Goal: Browse casually: Explore the website without a specific task or goal

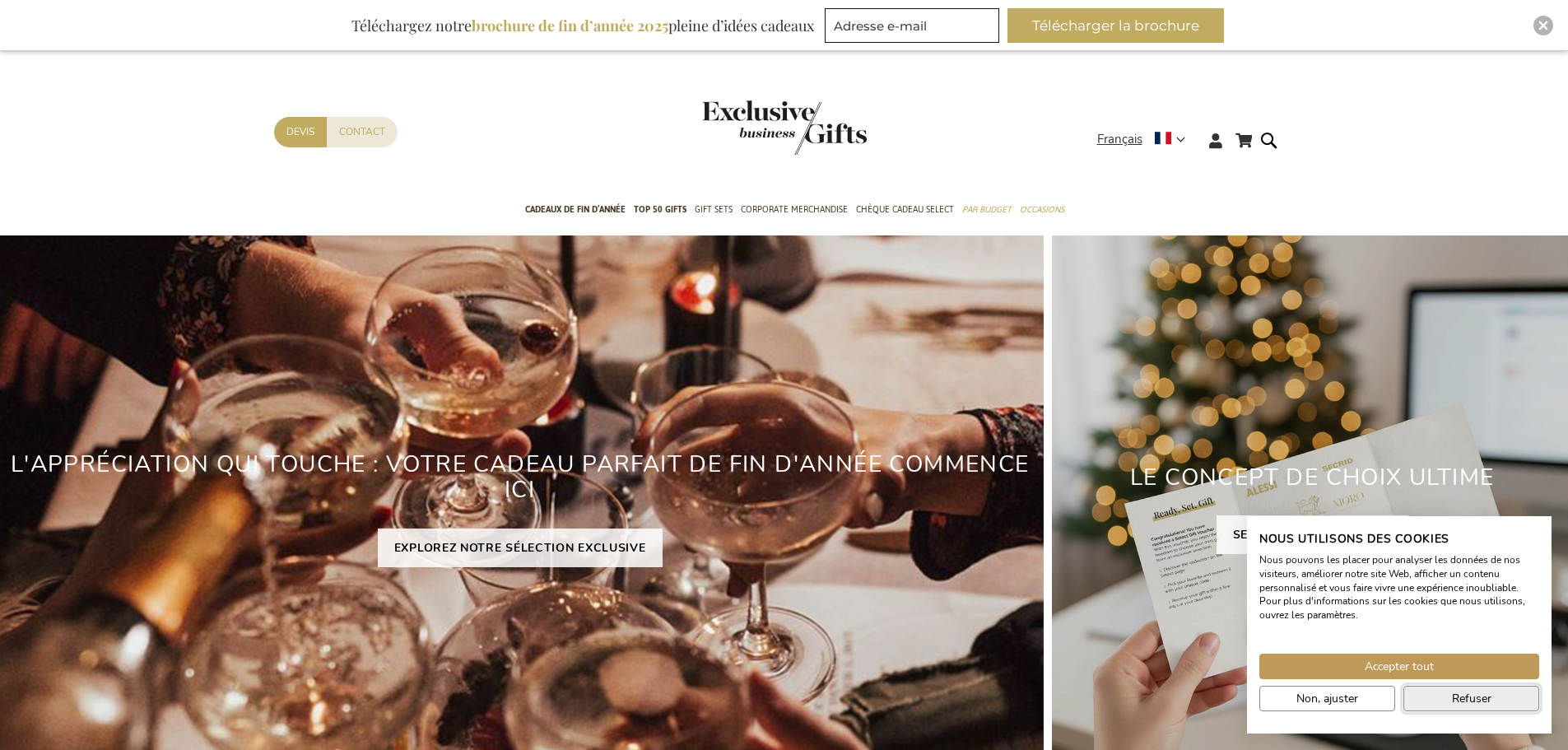
click at [1442, 687] on button "Refuser" at bounding box center [1471, 698] width 136 height 25
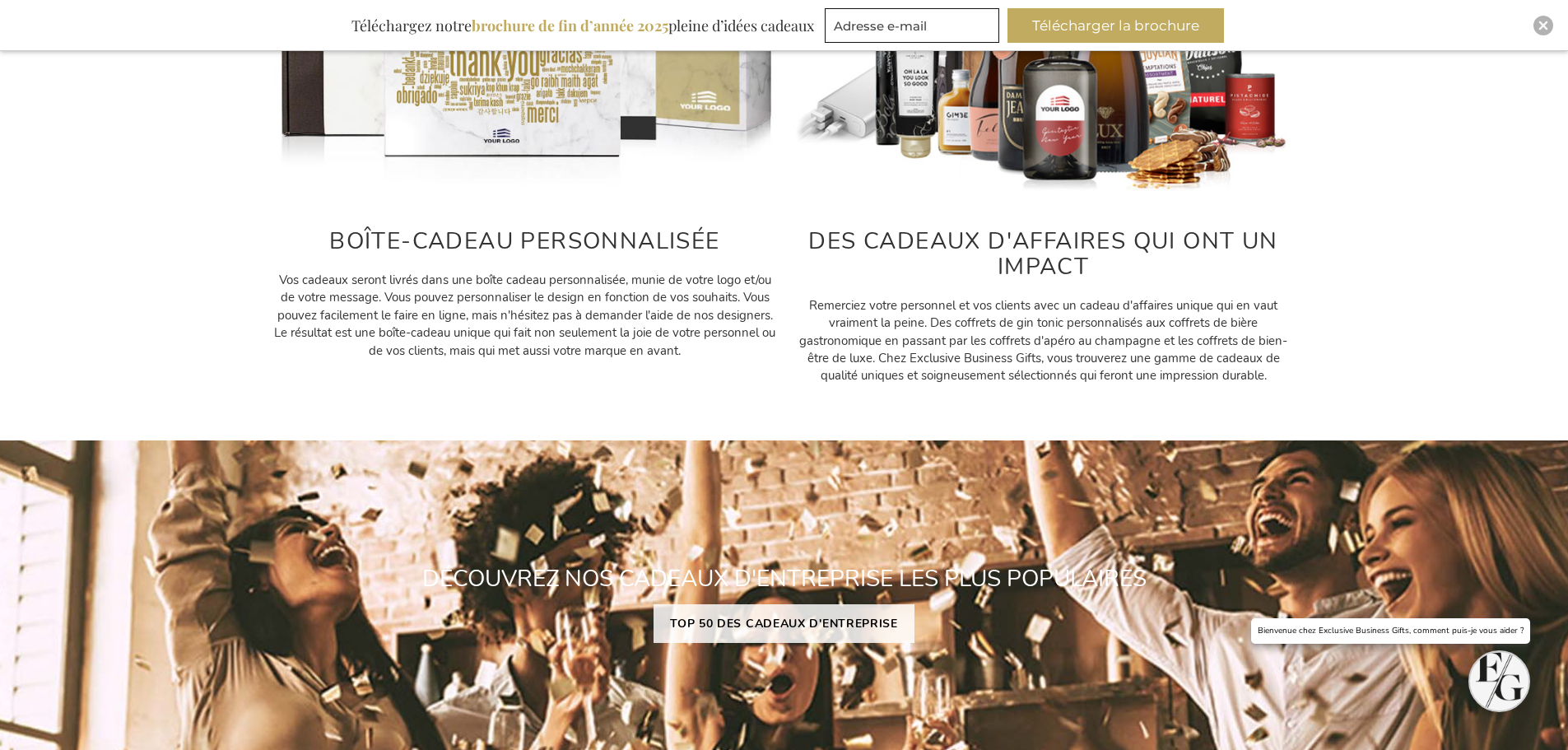
scroll to position [906, 0]
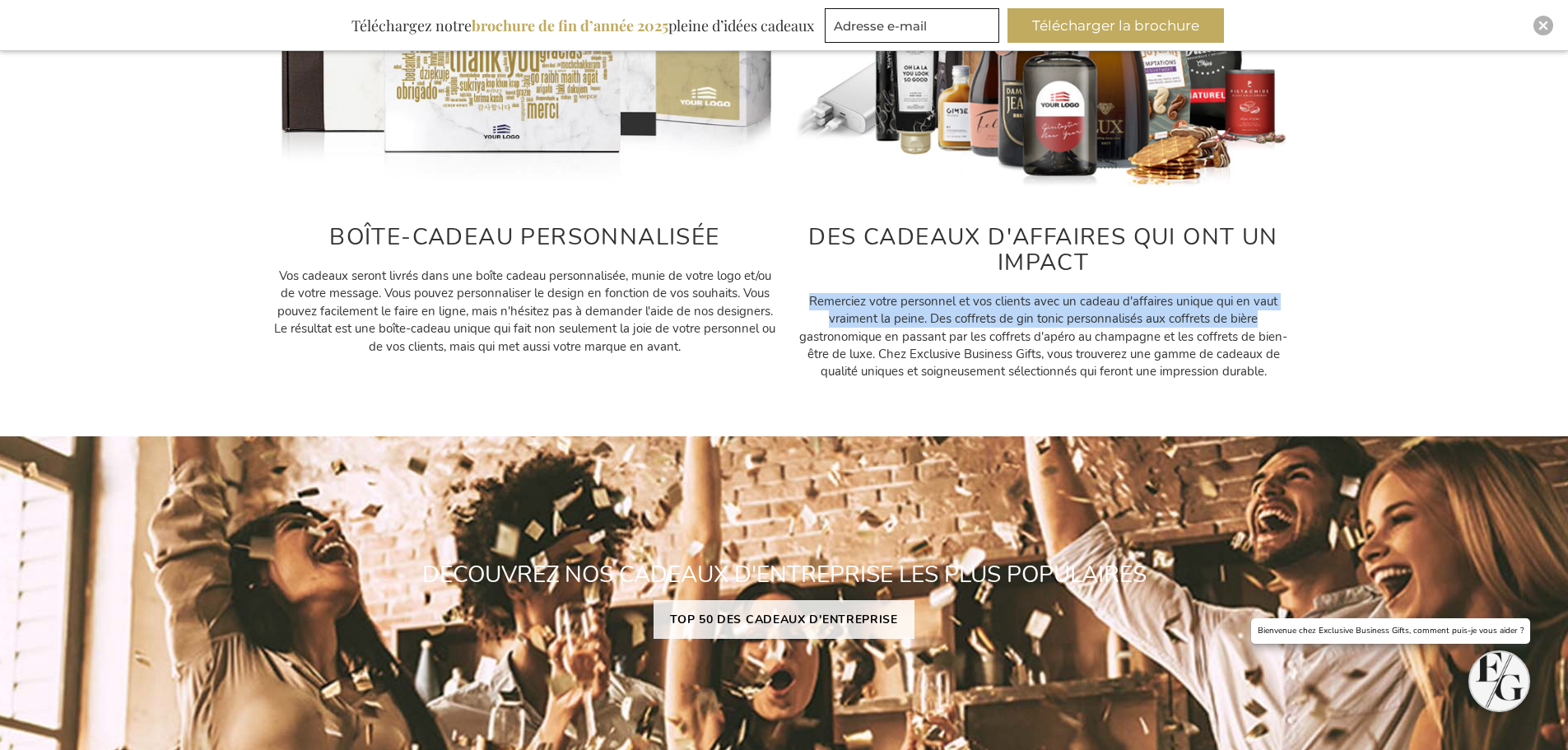
drag, startPoint x: 811, startPoint y: 303, endPoint x: 1270, endPoint y: 323, distance: 459.4
click at [1270, 323] on p "Remerciez votre personnel et vos clients avec un cadeau d'affaires unique qui e…" at bounding box center [1044, 337] width 502 height 88
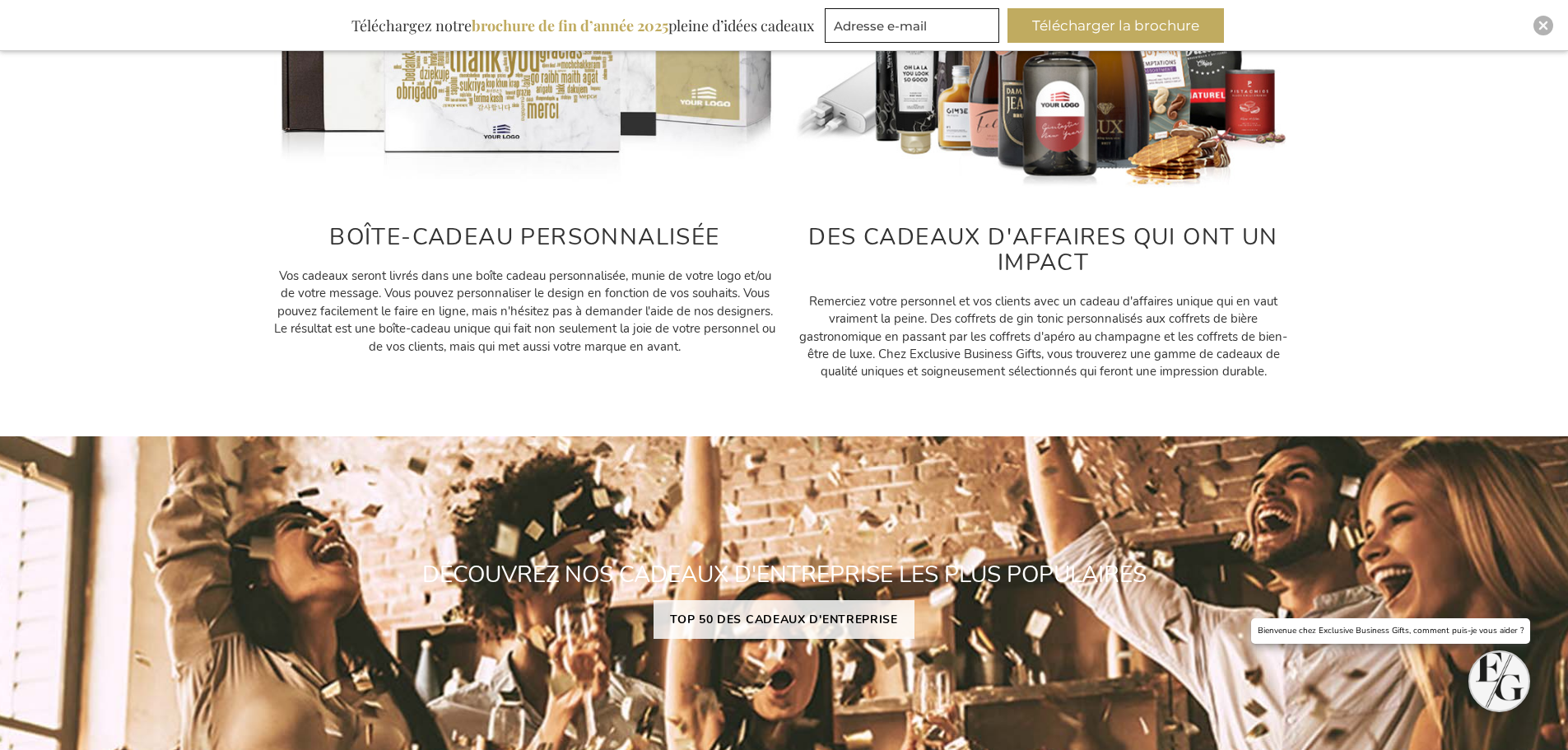
click at [1342, 334] on div "BOÎTE-CADEAU PERSONNALISÉE Vos cadeaux seront livrés dans une boîte cadeau pers…" at bounding box center [784, 129] width 1568 height 521
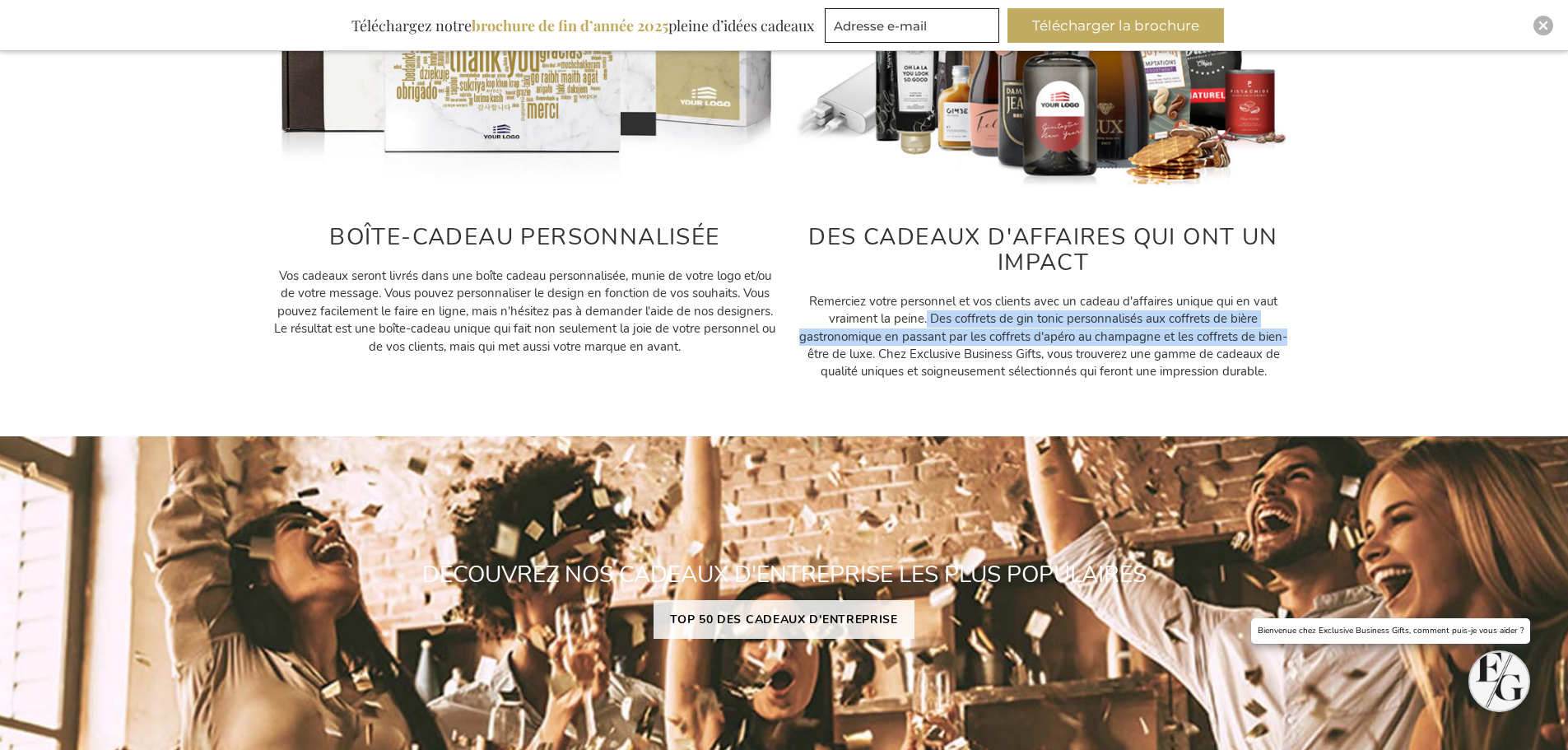
drag, startPoint x: 952, startPoint y: 321, endPoint x: 1286, endPoint y: 340, distance: 334.5
click at [1286, 340] on p "Remerciez votre personnel et vos clients avec un cadeau d'affaires unique qui e…" at bounding box center [1044, 337] width 502 height 88
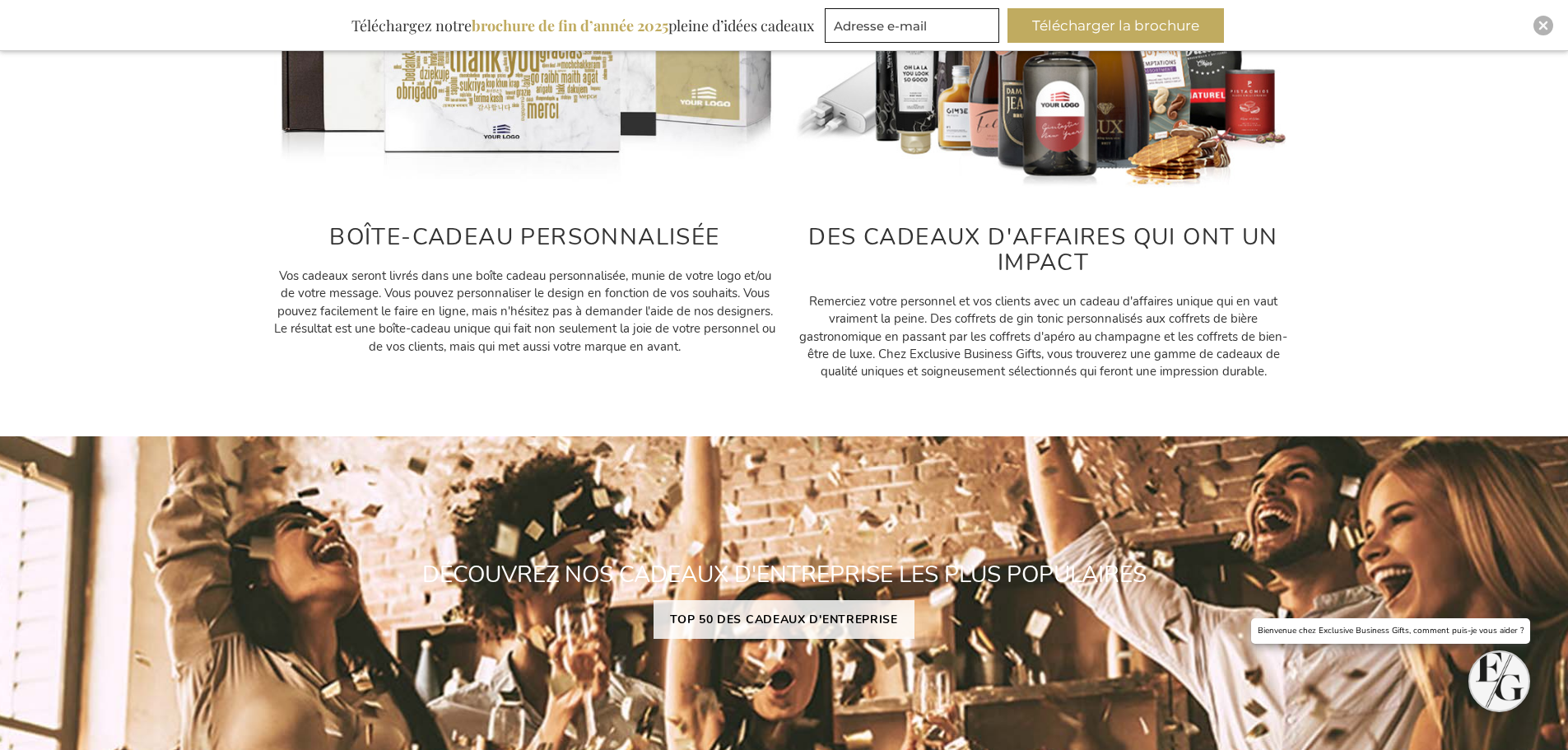
click at [1355, 349] on div "BOÎTE-CADEAU PERSONNALISÉE Vos cadeaux seront livrés dans une boîte cadeau pers…" at bounding box center [784, 129] width 1568 height 521
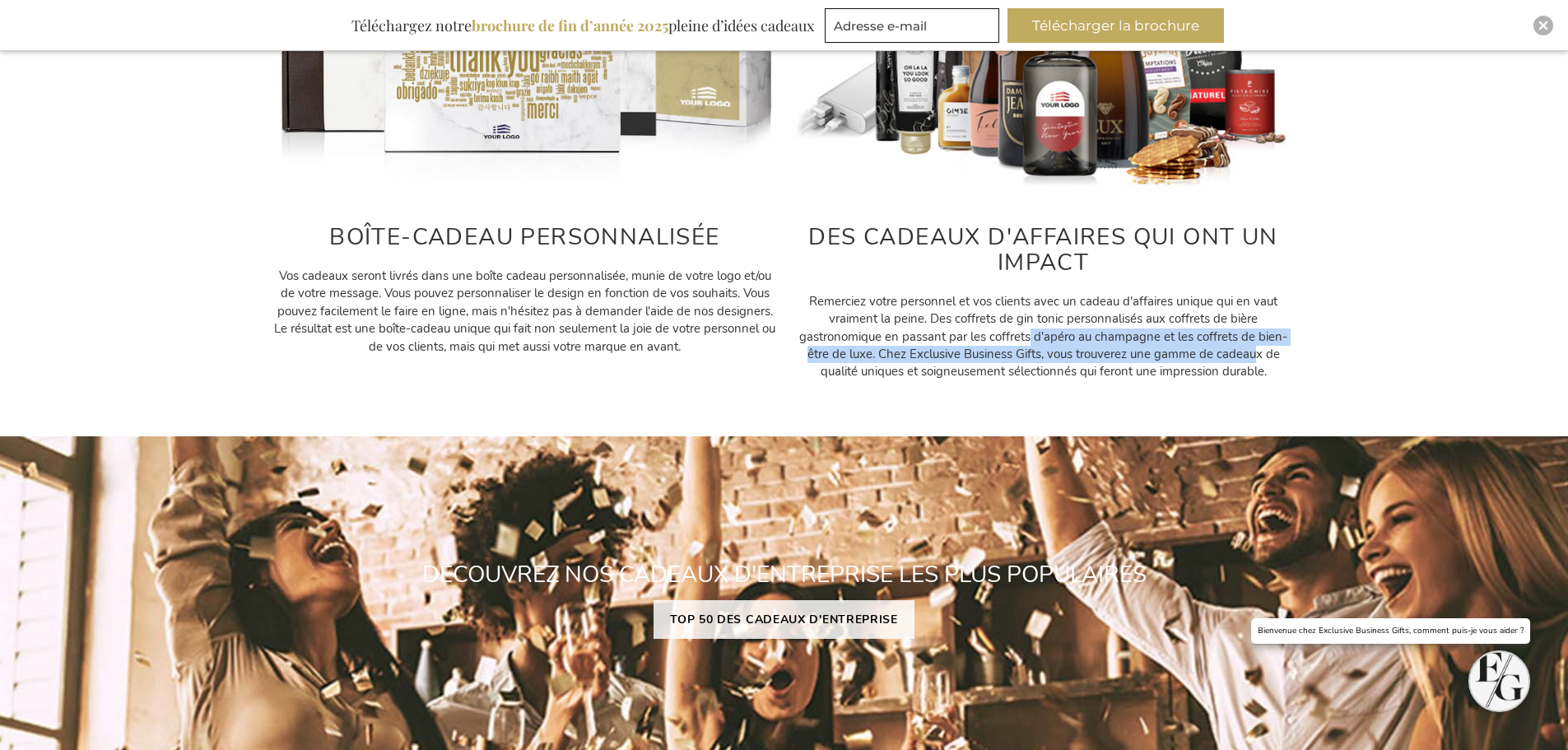
drag, startPoint x: 1030, startPoint y: 336, endPoint x: 1259, endPoint y: 348, distance: 229.3
click at [1259, 348] on p "Remerciez votre personnel et vos clients avec un cadeau d'affaires unique qui e…" at bounding box center [1044, 337] width 502 height 88
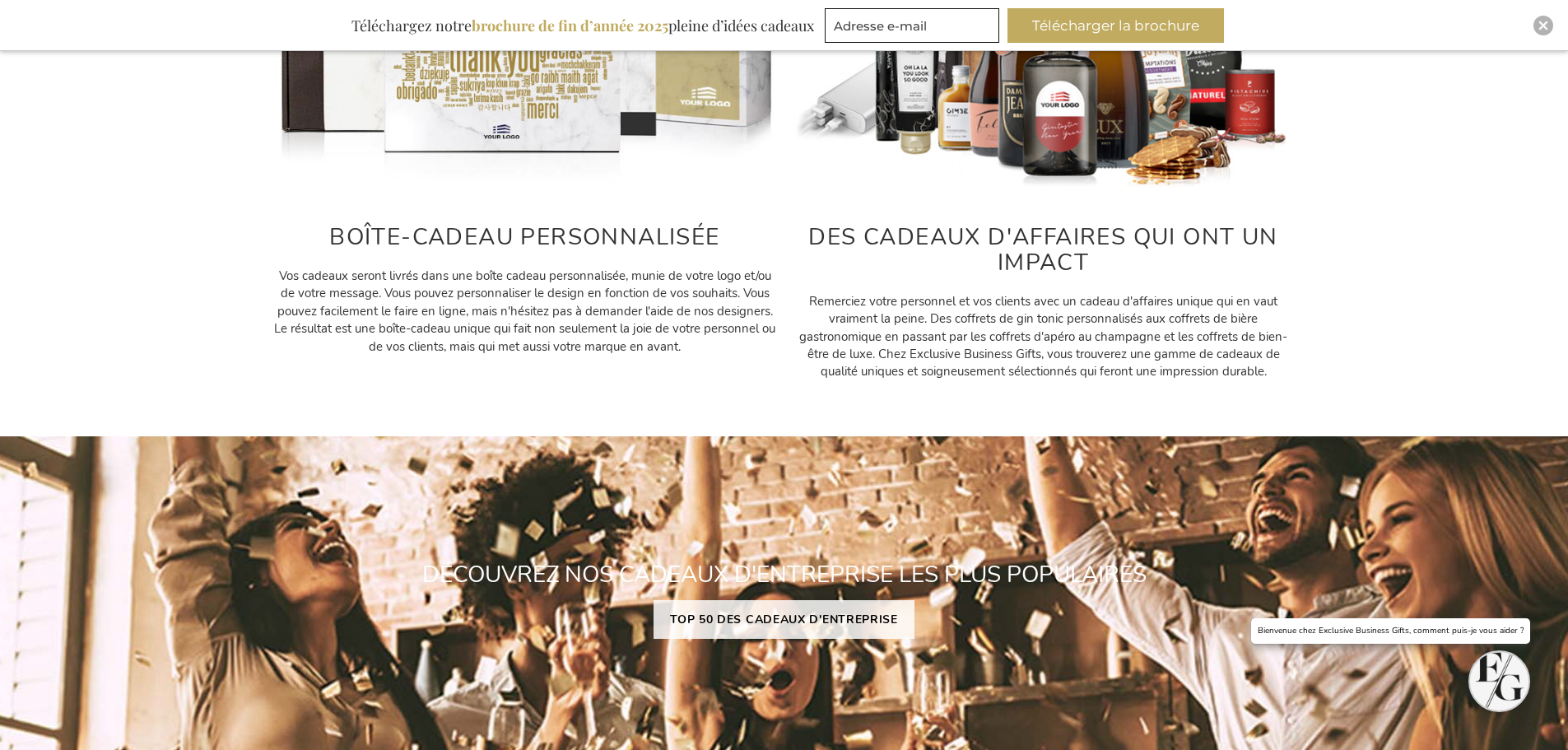
click at [1368, 375] on div "BOÎTE-CADEAU PERSONNALISÉE Vos cadeaux seront livrés dans une boîte cadeau pers…" at bounding box center [784, 129] width 1568 height 521
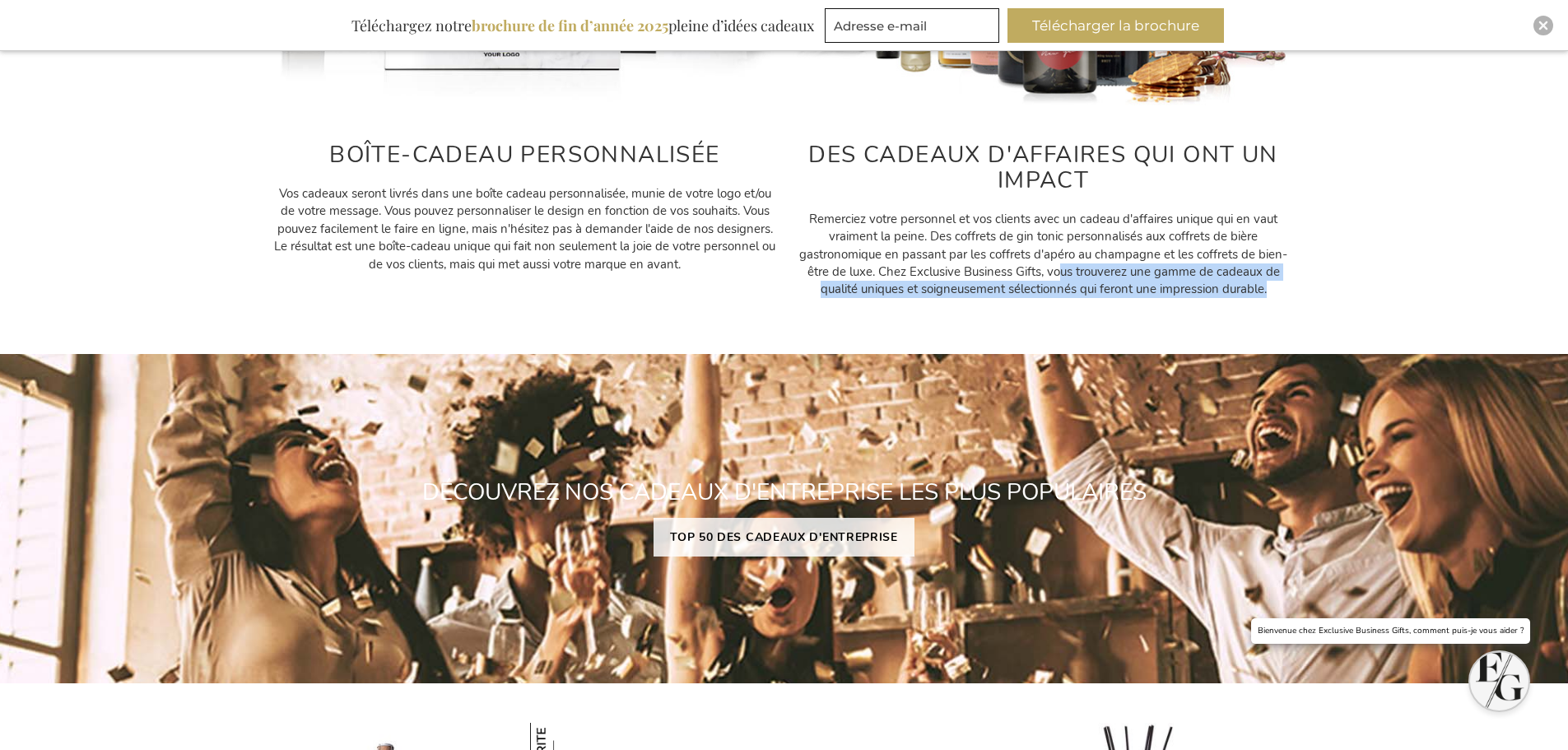
drag, startPoint x: 1064, startPoint y: 278, endPoint x: 1272, endPoint y: 289, distance: 208.3
click at [1272, 289] on p "Remerciez votre personnel et vos clients avec un cadeau d'affaires unique qui e…" at bounding box center [1044, 255] width 502 height 88
click at [1325, 304] on div "BOÎTE-CADEAU PERSONNALISÉE Vos cadeaux seront livrés dans une boîte cadeau pers…" at bounding box center [784, 47] width 1568 height 521
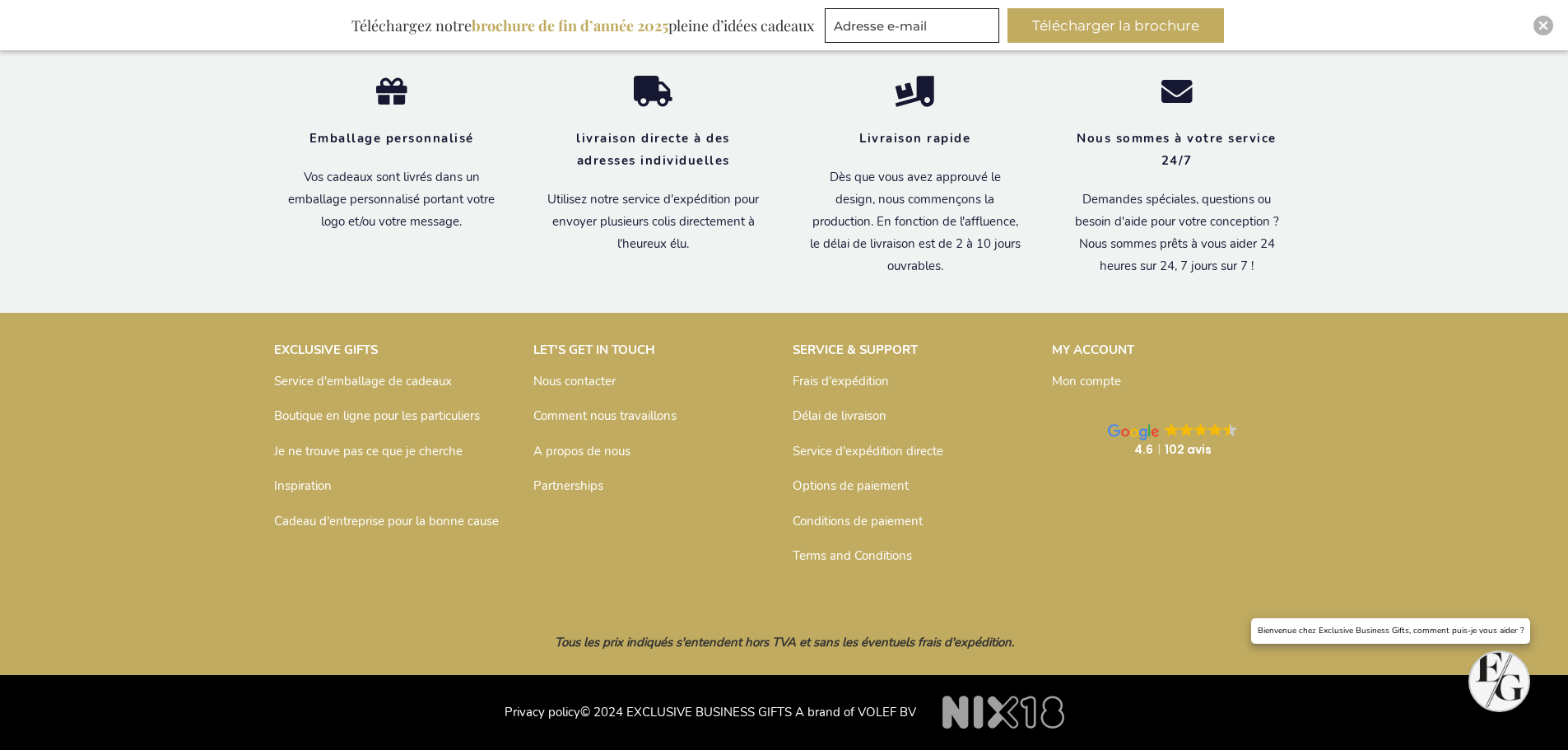
scroll to position [5583, 0]
